Goal: Complete application form

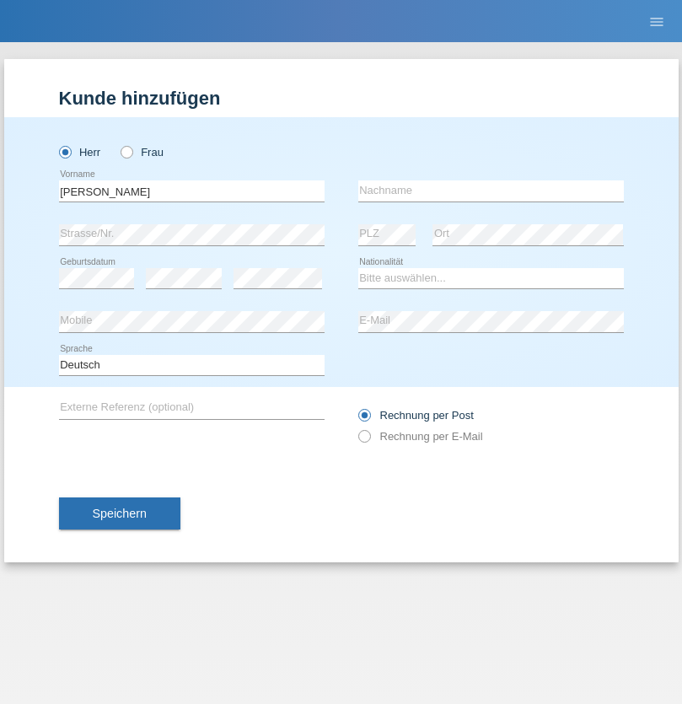
type input "[PERSON_NAME]"
click at [490, 190] on input "text" at bounding box center [490, 190] width 265 height 21
type input "[PERSON_NAME]"
select select "CH"
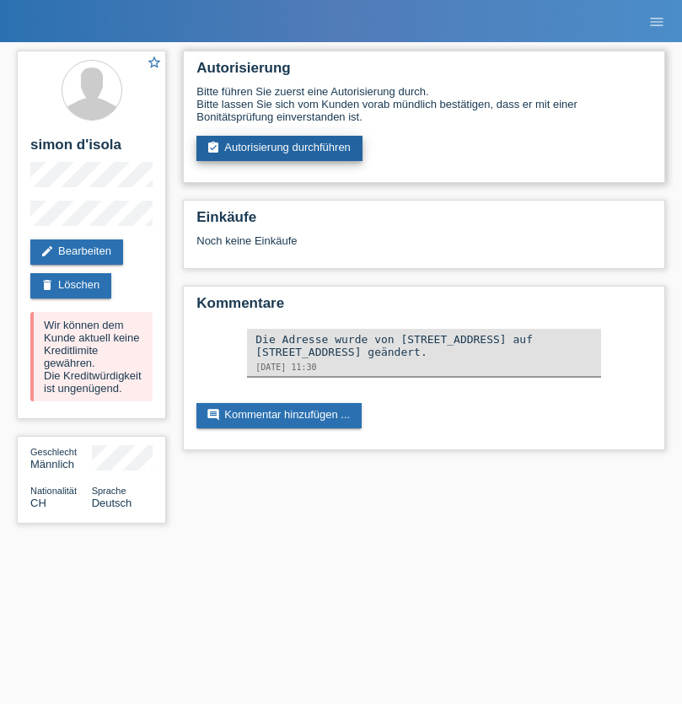
click at [280, 148] on link "assignment_turned_in Autorisierung durchführen" at bounding box center [279, 148] width 166 height 25
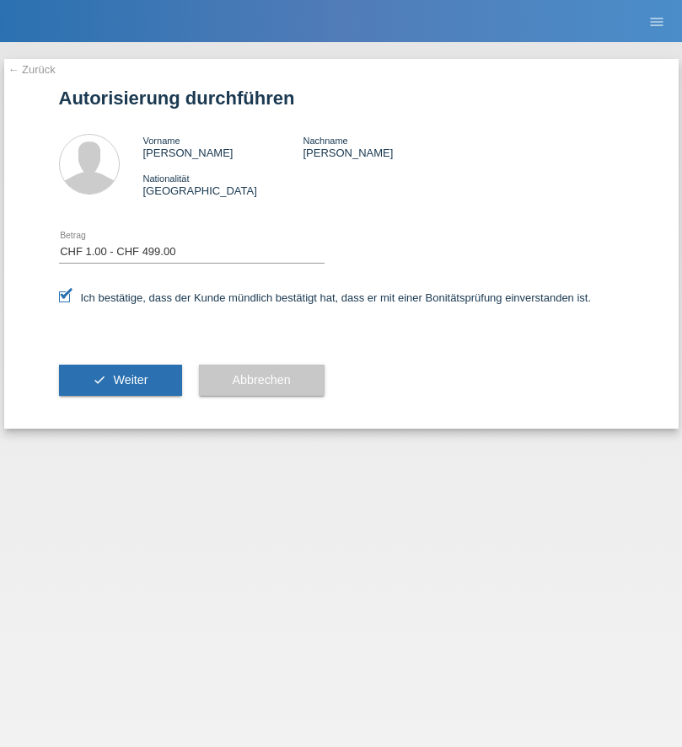
select select "1"
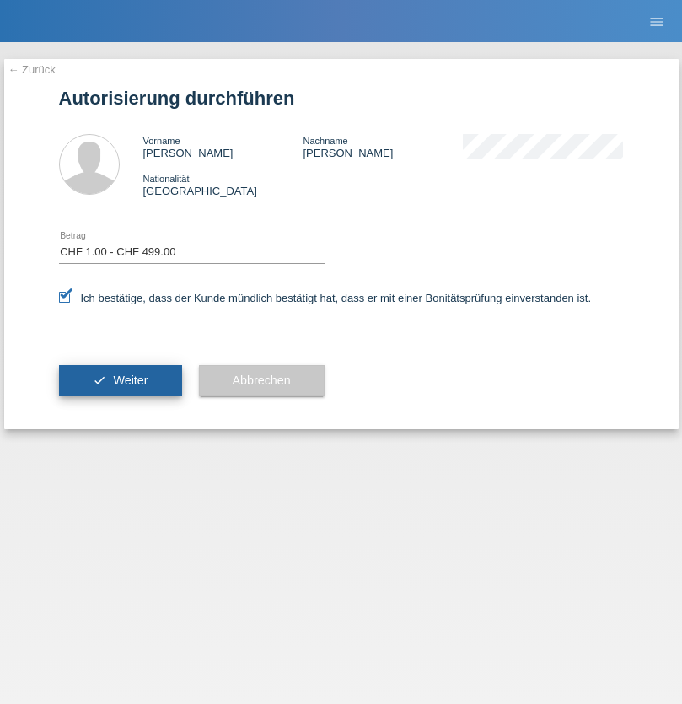
click at [120, 380] on span "Weiter" at bounding box center [130, 379] width 35 height 13
